Goal: Task Accomplishment & Management: Manage account settings

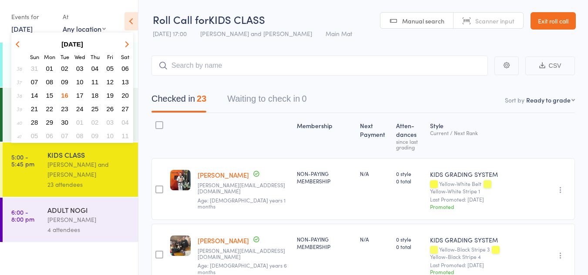
click at [80, 96] on span "17" at bounding box center [79, 95] width 7 height 7
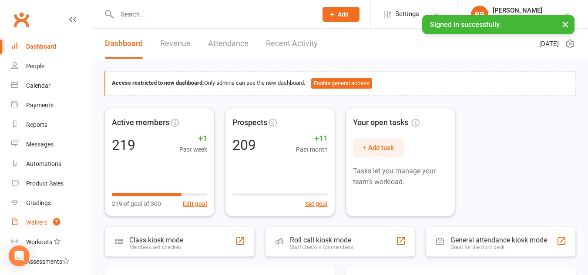
click at [45, 221] on div "Waivers" at bounding box center [36, 222] width 21 height 7
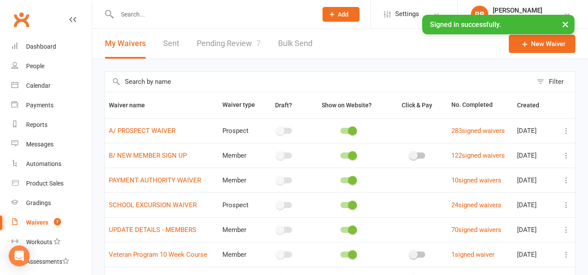
click at [236, 42] on link "Pending Review 7" at bounding box center [229, 44] width 64 height 30
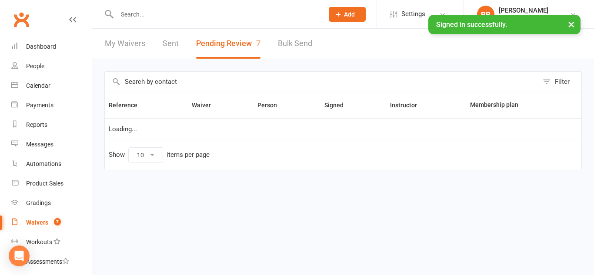
select select "100"
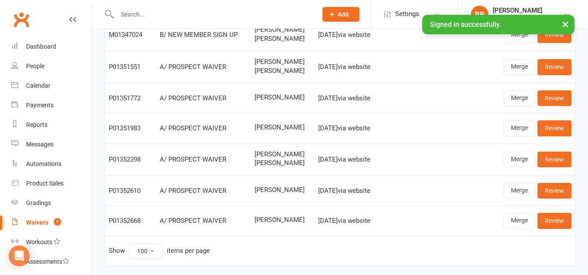
scroll to position [84, 0]
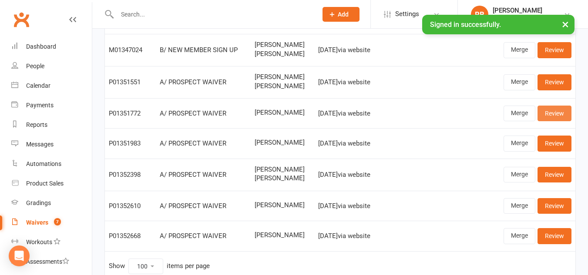
click at [560, 114] on link "Review" at bounding box center [554, 114] width 34 height 16
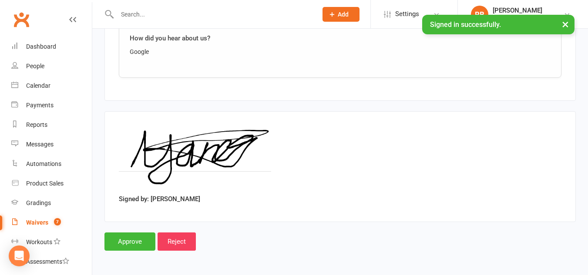
scroll to position [641, 0]
click at [134, 240] on input "Approve" at bounding box center [129, 241] width 51 height 18
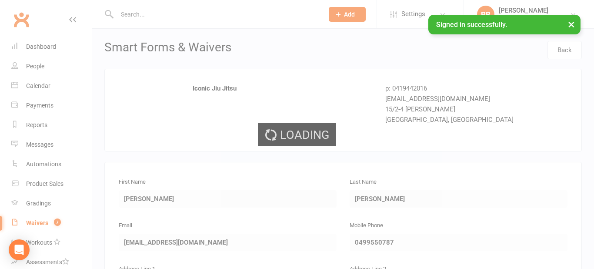
select select "100"
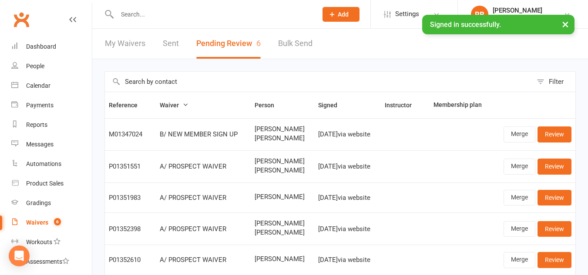
click at [133, 13] on input "text" at bounding box center [212, 14] width 197 height 12
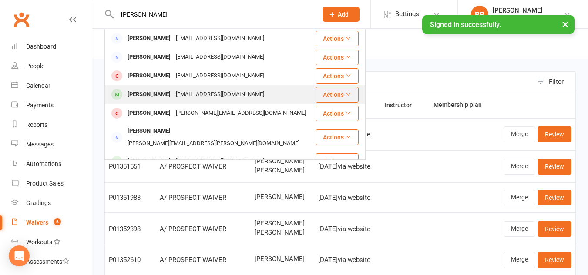
type input "anna"
click at [139, 93] on div "Annabelle Morse" at bounding box center [149, 94] width 48 height 13
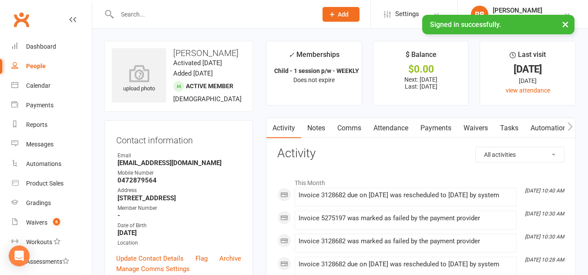
click at [443, 127] on link "Payments" at bounding box center [435, 128] width 43 height 20
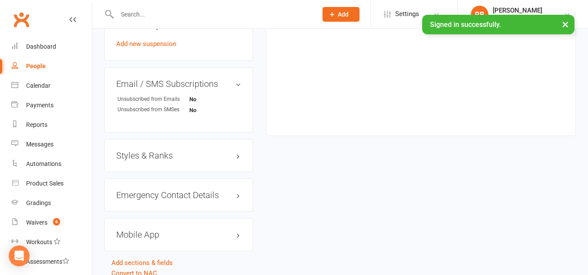
scroll to position [609, 0]
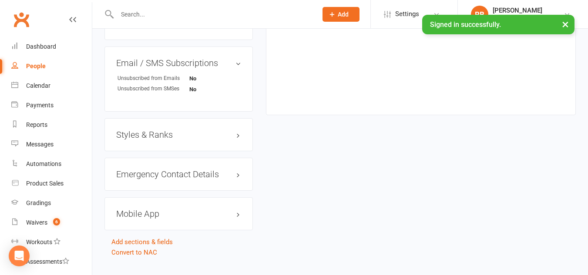
click at [190, 219] on h3 "Mobile App" at bounding box center [178, 214] width 125 height 10
click at [145, 236] on span at bounding box center [145, 232] width 9 height 9
click at [142, 231] on input "checkbox" at bounding box center [142, 231] width 0 height 0
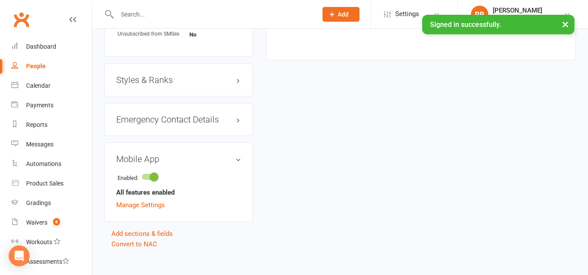
scroll to position [677, 0]
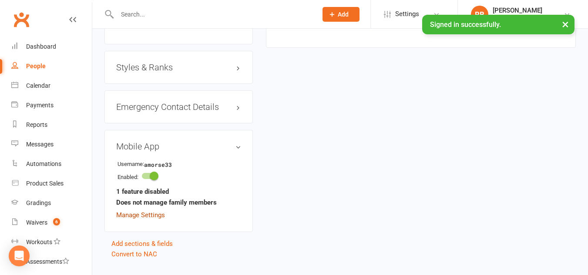
click at [136, 219] on link "Manage Settings" at bounding box center [140, 215] width 49 height 8
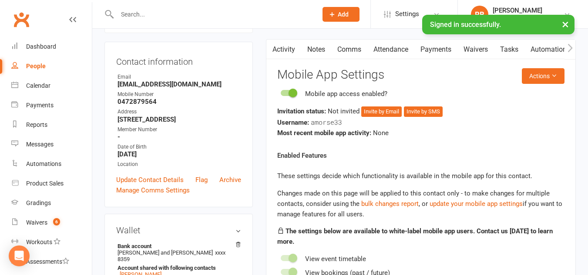
scroll to position [74, 0]
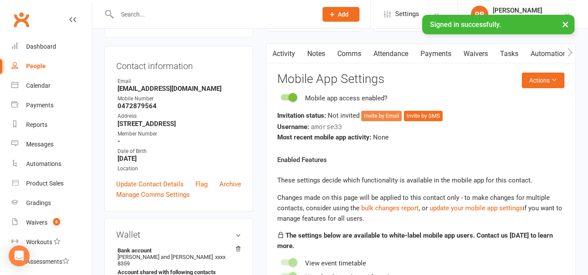
click at [375, 116] on button "Invite by Email" at bounding box center [381, 116] width 40 height 10
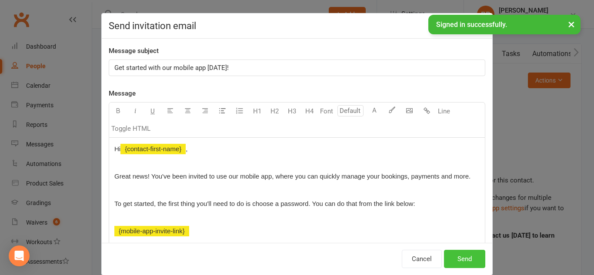
click at [466, 258] on button "Send" at bounding box center [464, 259] width 41 height 18
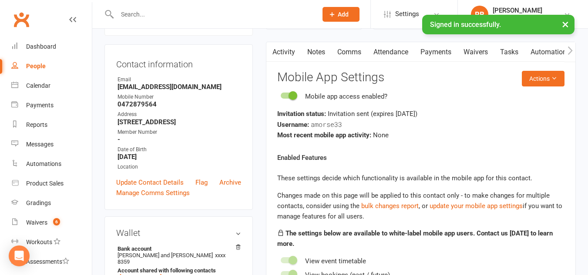
scroll to position [57, 0]
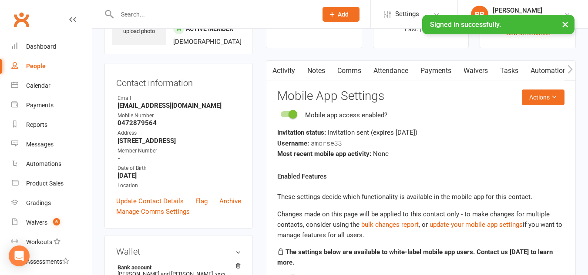
click at [437, 71] on link "Payments" at bounding box center [435, 71] width 43 height 20
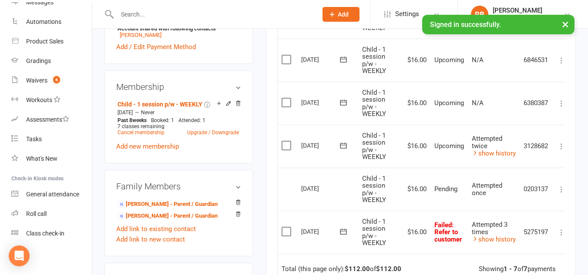
scroll to position [143, 0]
click at [46, 214] on div "Roll call" at bounding box center [36, 213] width 20 height 7
